Goal: Find specific page/section: Find specific page/section

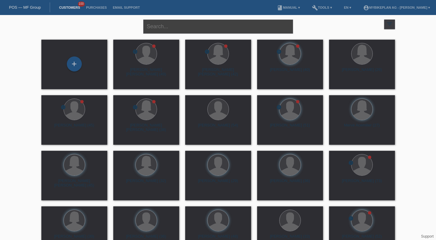
click at [169, 26] on input "text" at bounding box center [218, 26] width 150 height 14
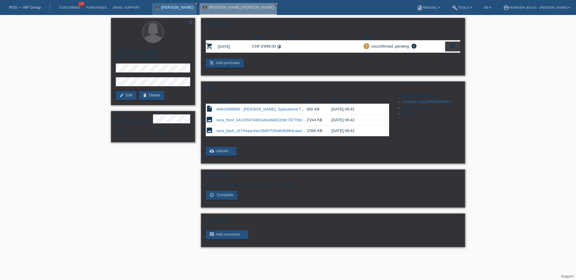
click at [194, 3] on link "close" at bounding box center [196, 3] width 4 height 4
click at [228, 4] on icon "close" at bounding box center [229, 3] width 3 height 3
click at [27, 9] on link "POS — MF Group" at bounding box center [25, 7] width 32 height 4
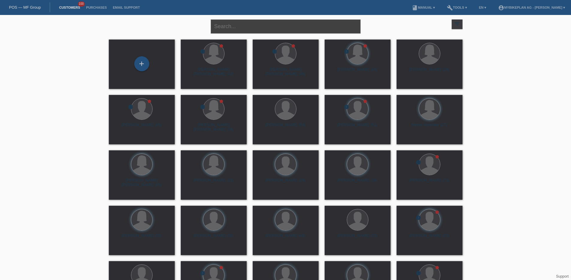
click at [271, 29] on input "text" at bounding box center [286, 26] width 150 height 14
paste input "[PERSON_NAME] [PERSON_NAME]"
type input "[PERSON_NAME] [PERSON_NAME]"
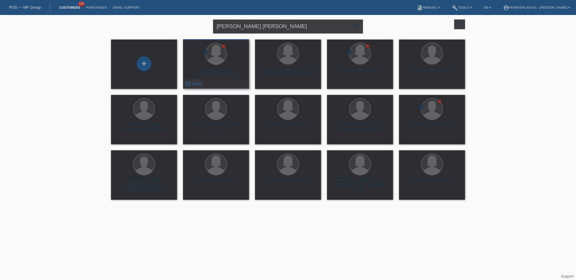
click at [190, 83] on link "launch Show" at bounding box center [193, 84] width 16 height 4
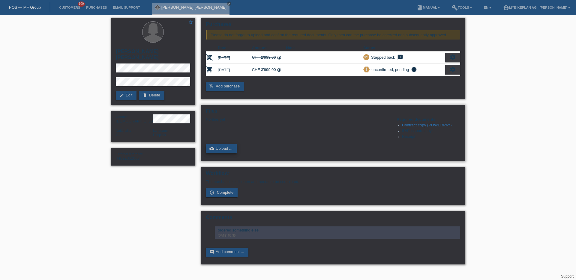
click at [219, 146] on link "cloud_upload Upload ..." at bounding box center [221, 149] width 31 height 9
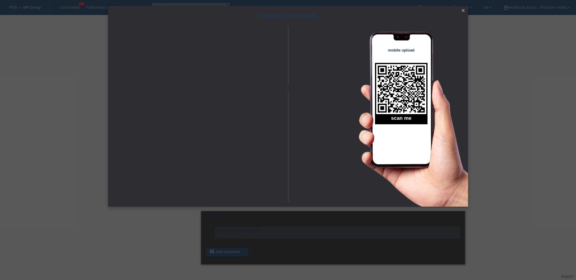
click at [462, 10] on icon "close" at bounding box center [463, 10] width 5 height 5
